Goal: Ask a question: Seek information or help from site administrators or community

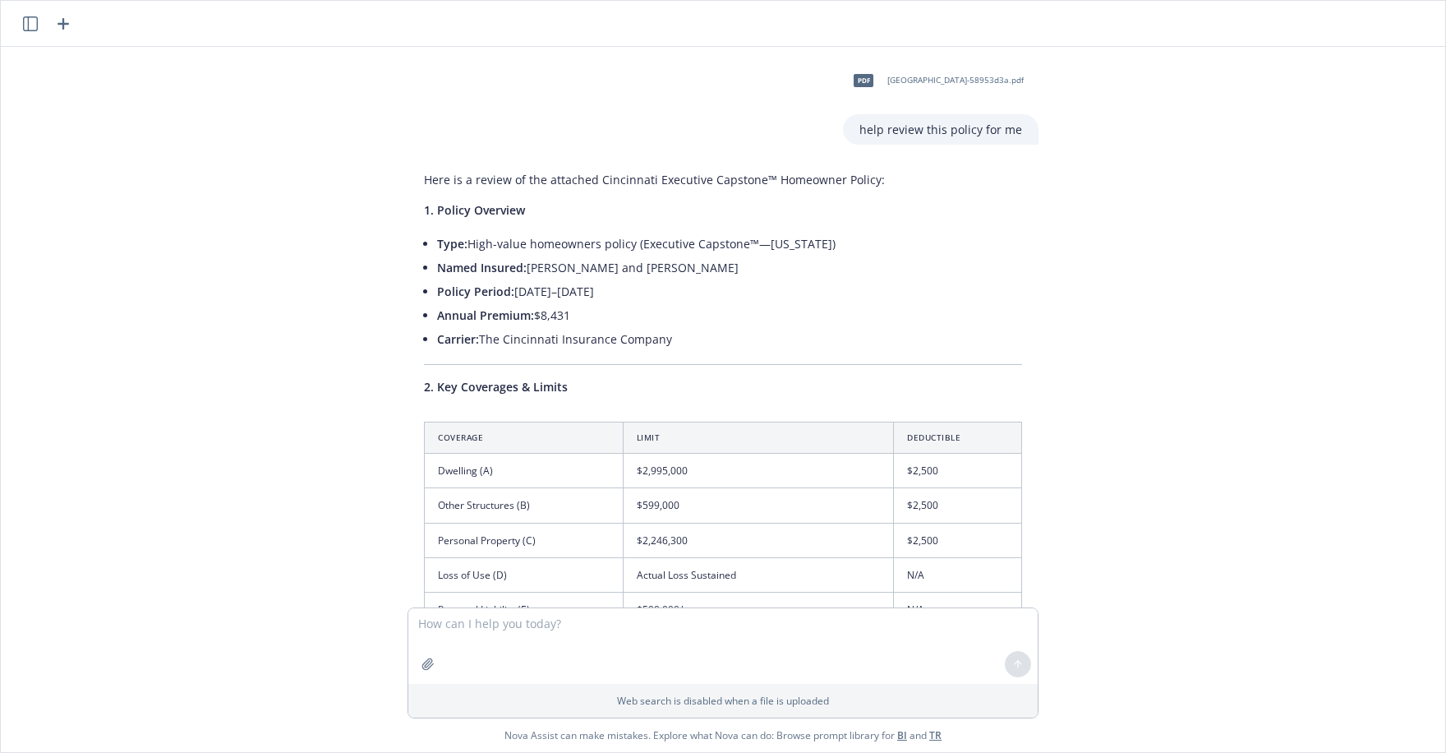
click at [213, 191] on div "pdf [GEOGRAPHIC_DATA]-58953d3a.pdf help review this policy for me Here is a rev…" at bounding box center [723, 327] width 1444 height 560
